Goal: Transaction & Acquisition: Obtain resource

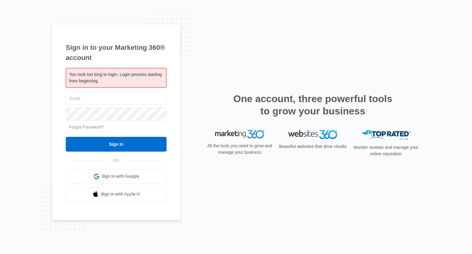
type input "[PERSON_NAME][EMAIL_ADDRESS][PERSON_NAME][DOMAIN_NAME]"
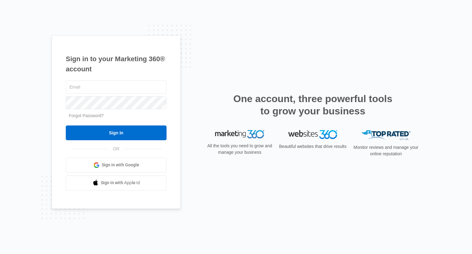
type input "[PERSON_NAME][EMAIL_ADDRESS][PERSON_NAME][DOMAIN_NAME]"
click at [104, 136] on input "Sign In" at bounding box center [116, 132] width 101 height 15
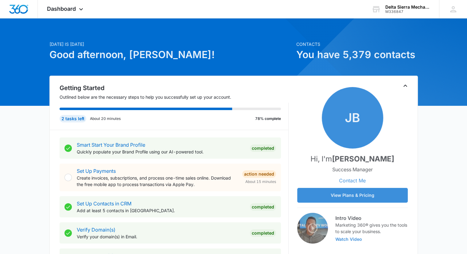
scroll to position [6, 0]
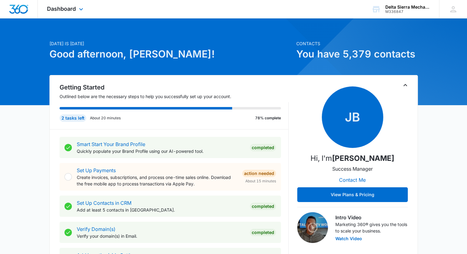
click at [79, 4] on div "Dashboard Apps Reputation Websites Forms CRM Email Social Content Ads Intellige…" at bounding box center [66, 9] width 56 height 18
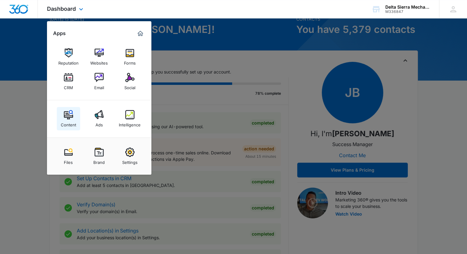
scroll to position [30, 0]
click at [68, 155] on img at bounding box center [68, 152] width 9 height 9
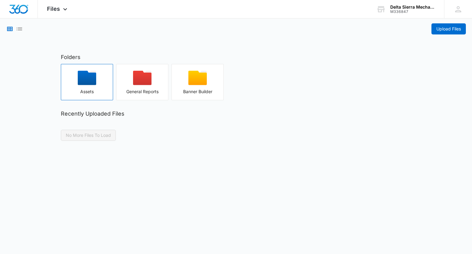
click at [90, 80] on icon "button" at bounding box center [87, 78] width 18 height 14
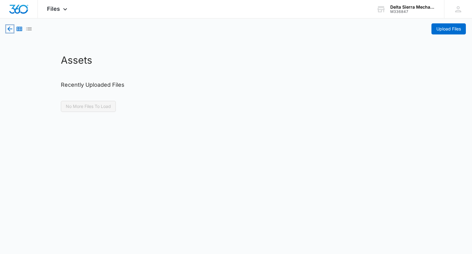
click at [12, 30] on icon "button" at bounding box center [9, 28] width 7 height 7
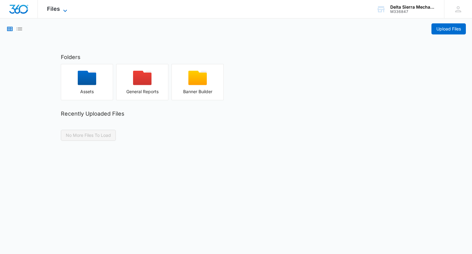
click at [62, 8] on icon at bounding box center [64, 10] width 7 height 7
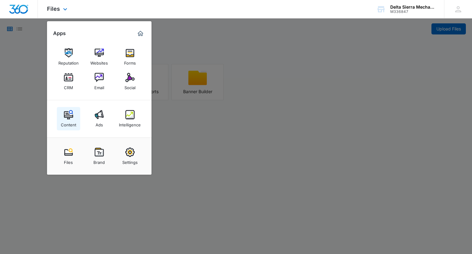
click at [69, 113] on img at bounding box center [68, 114] width 9 height 9
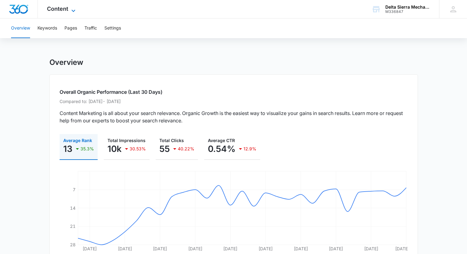
click at [67, 10] on span "Content" at bounding box center [57, 9] width 21 height 6
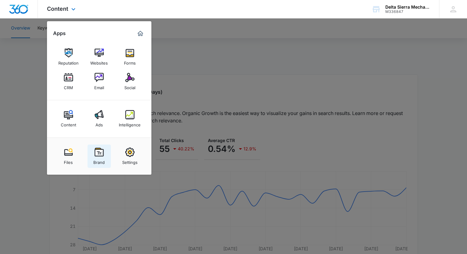
click at [100, 152] on img at bounding box center [99, 152] width 9 height 9
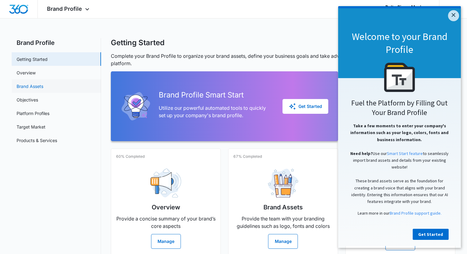
click at [30, 86] on link "Brand Assets" at bounding box center [30, 86] width 27 height 6
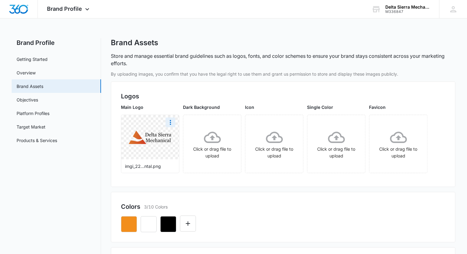
click at [156, 144] on img at bounding box center [150, 137] width 43 height 14
click at [169, 126] on button "More" at bounding box center [171, 122] width 10 height 10
click at [178, 136] on button "Download" at bounding box center [187, 139] width 42 height 9
